Goal: Task Accomplishment & Management: Manage account settings

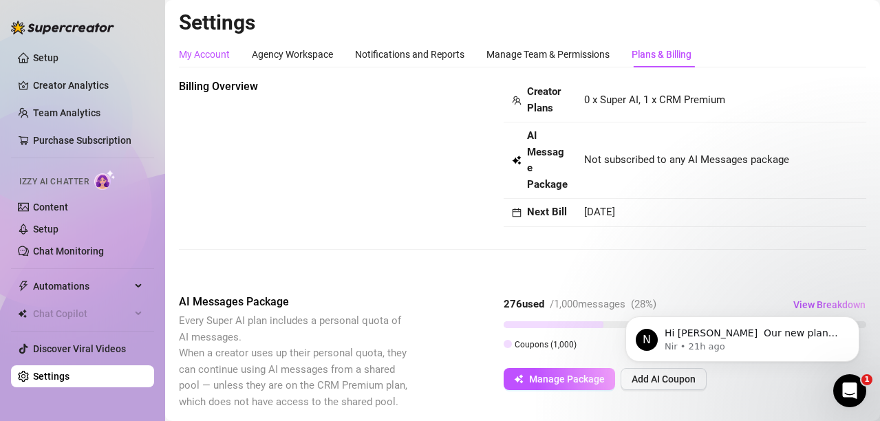
click at [215, 50] on div "My Account" at bounding box center [204, 54] width 51 height 15
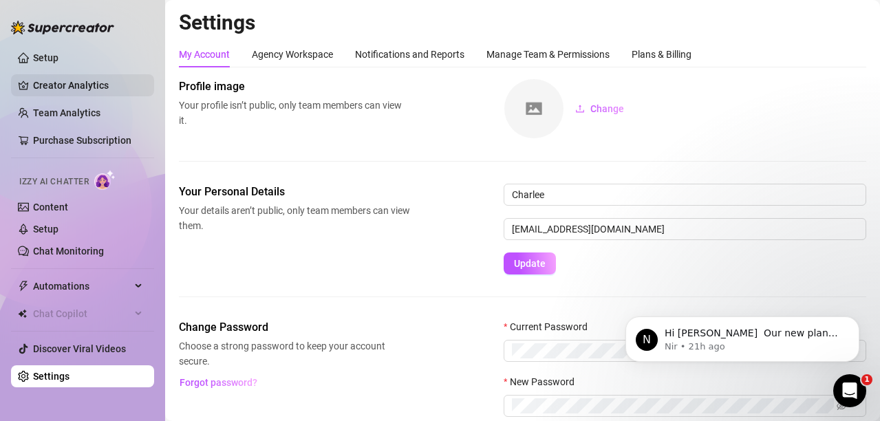
click at [41, 80] on link "Creator Analytics" at bounding box center [88, 85] width 110 height 22
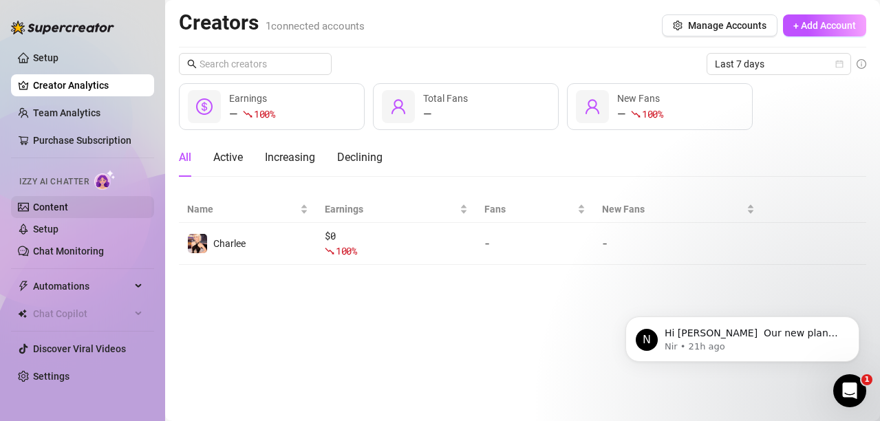
click at [40, 206] on link "Content" at bounding box center [50, 207] width 35 height 11
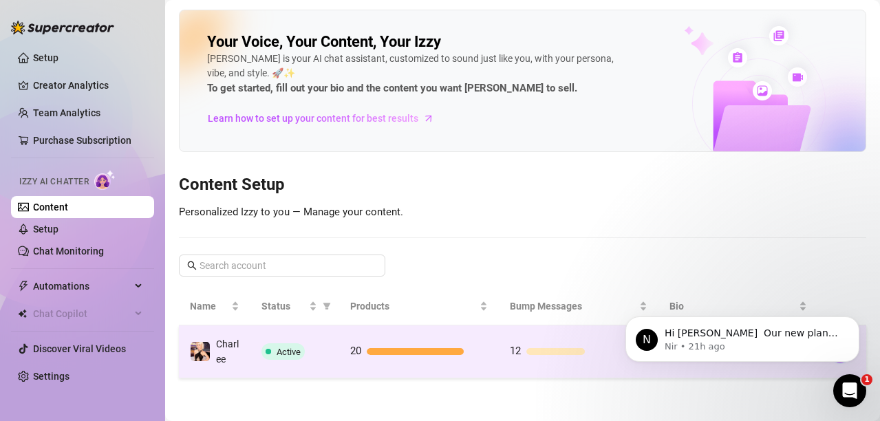
click at [293, 359] on span "Active" at bounding box center [282, 351] width 43 height 17
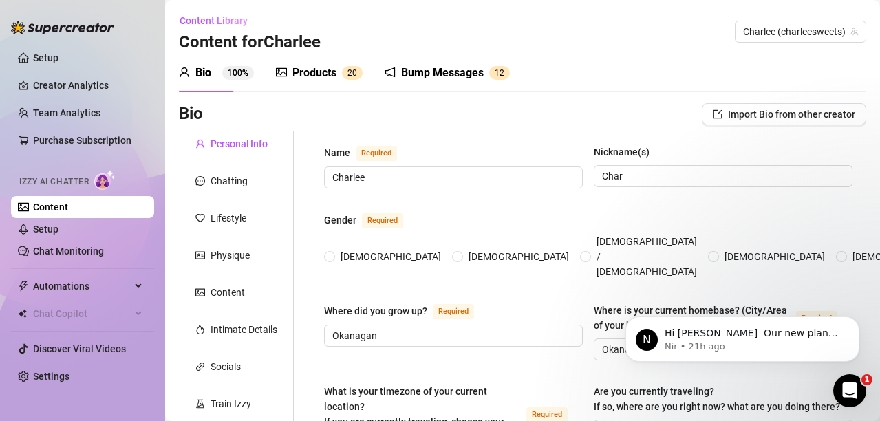
radio input "true"
type input "[DATE]"
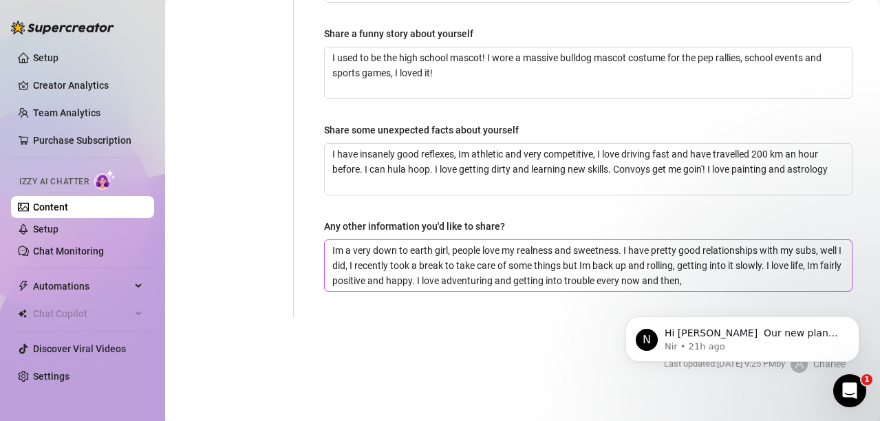
scroll to position [986, 0]
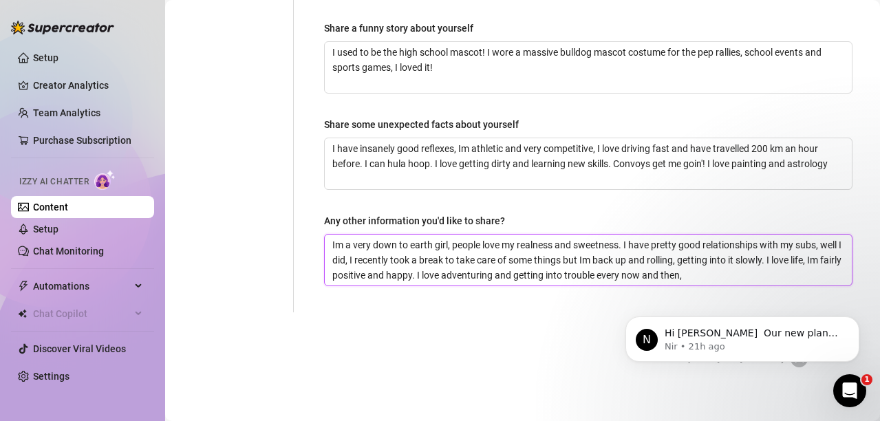
drag, startPoint x: 762, startPoint y: 263, endPoint x: 288, endPoint y: 237, distance: 475.3
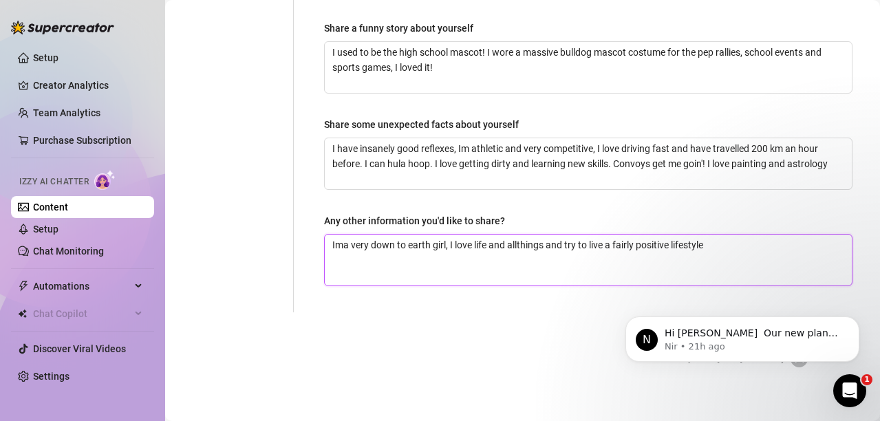
click at [521, 241] on textarea "Ima very down to earth girl, I love life and allthings and try to live a fairly…" at bounding box center [588, 260] width 527 height 51
click at [516, 235] on textarea "Ima very down to earth girl, I love life and allthings and try to live a fairly…" at bounding box center [588, 260] width 527 height 51
click at [723, 235] on textarea "Ima very down to earth girl, I love life and all things and try to live a fairl…" at bounding box center [588, 260] width 527 height 51
click at [342, 235] on textarea "Ima very down to earth girl, I love life and all things and try to live a fairl…" at bounding box center [588, 260] width 527 height 51
click at [717, 235] on textarea "Im a very down to earth girl, I love life and all things and try to live a fair…" at bounding box center [588, 260] width 527 height 51
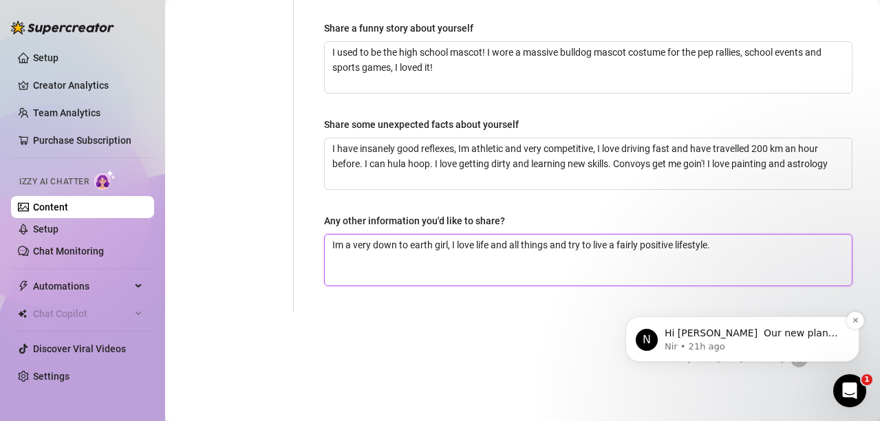
type textarea "Im a very down to earth girl, I love life and all things and try to live a fair…"
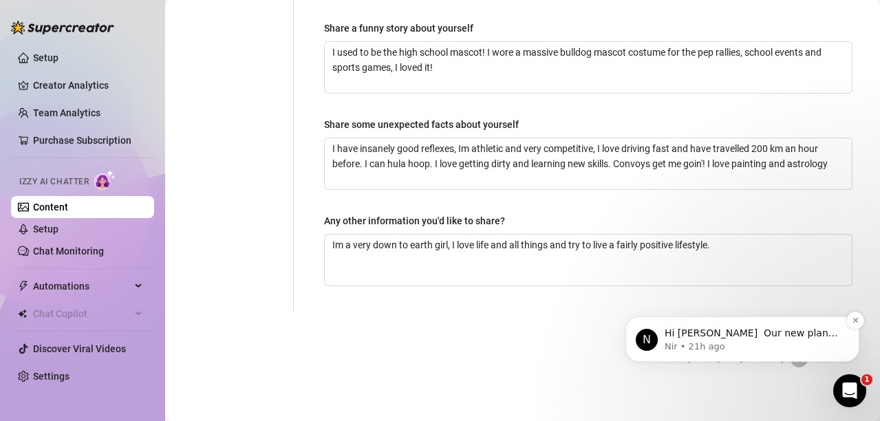
click at [766, 316] on div "N Hi [PERSON_NAME] ​ ​Our new plans include both all features and enough [PERSO…" at bounding box center [742, 338] width 234 height 45
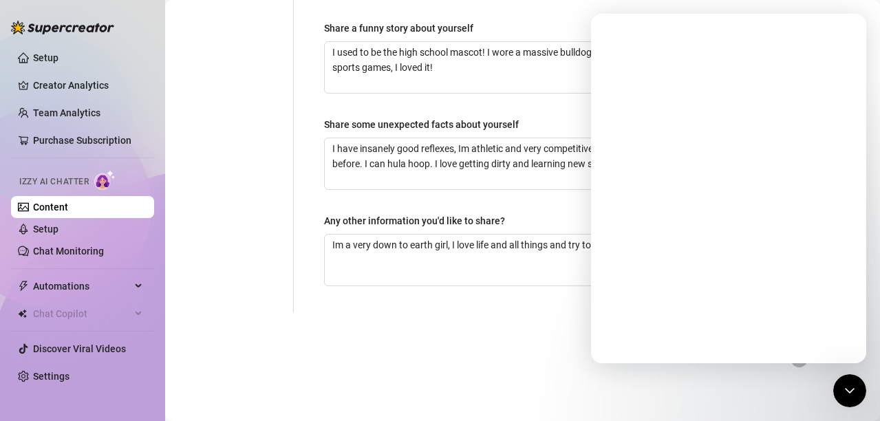
scroll to position [0, 0]
click at [861, 394] on div "Close Intercom Messenger" at bounding box center [847, 388] width 33 height 33
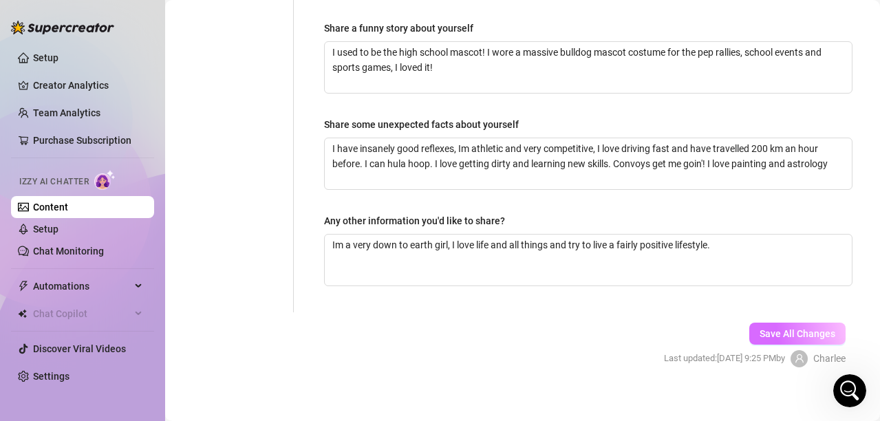
click at [777, 328] on span "Save All Changes" at bounding box center [797, 333] width 76 height 11
